Goal: Information Seeking & Learning: Stay updated

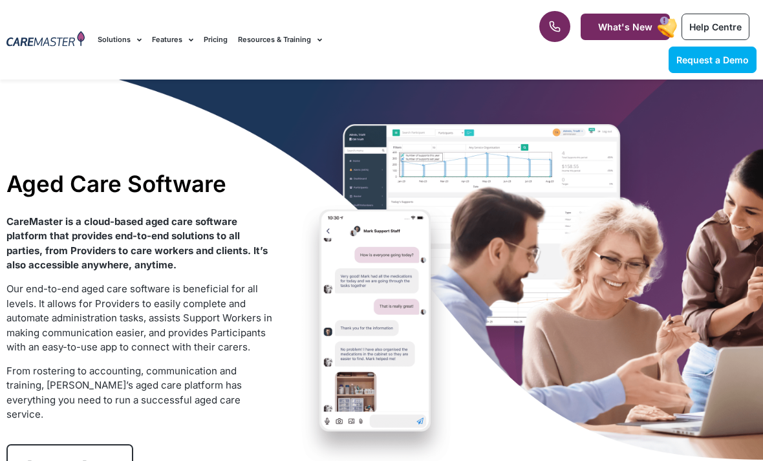
click at [551, 27] on icon at bounding box center [555, 27] width 10 height 10
click at [20, 65] on div at bounding box center [45, 40] width 91 height 80
click at [630, 97] on div "Aged Care Software CareMaster is a cloud-based aged care software platform that…" at bounding box center [381, 328] width 763 height 496
click at [557, 18] on link at bounding box center [554, 26] width 31 height 31
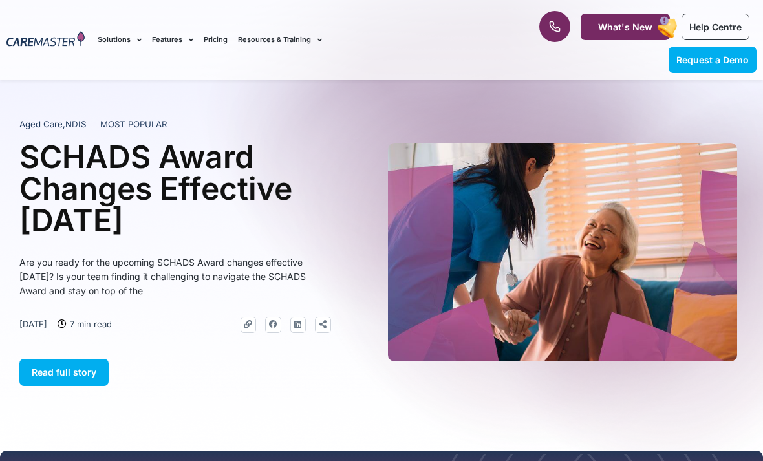
click at [657, 25] on rect at bounding box center [668, 27] width 24 height 25
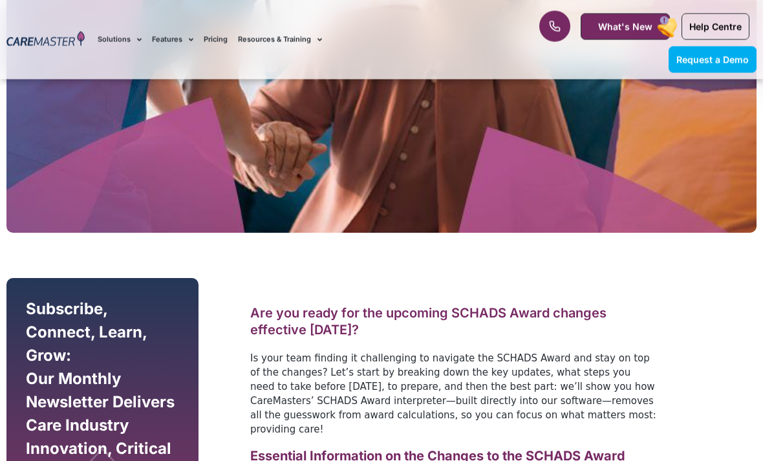
scroll to position [501, 0]
